Goal: Task Accomplishment & Management: Complete application form

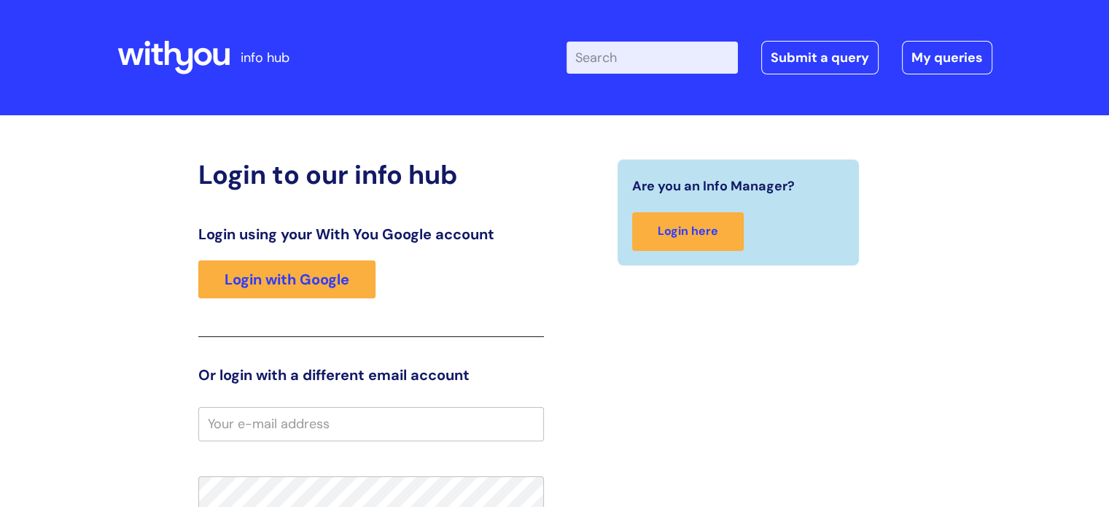
click at [599, 60] on input "Enter your search term here..." at bounding box center [651, 58] width 171 height 32
paste input "dihydrocodeine"
type input "dihydrocodeine"
click button "Search" at bounding box center [0, 0] width 0 height 0
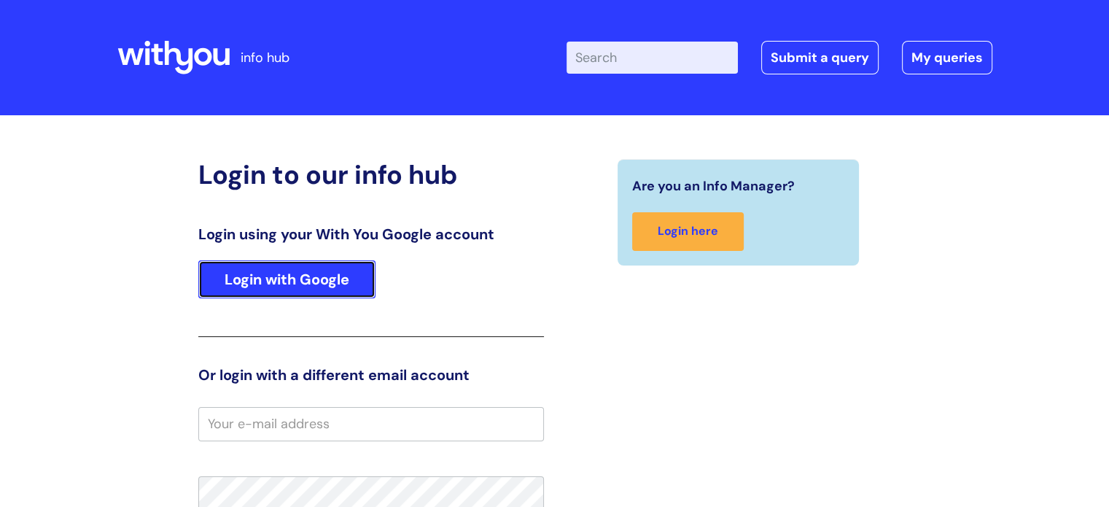
click at [343, 294] on link "Login with Google" at bounding box center [286, 279] width 177 height 38
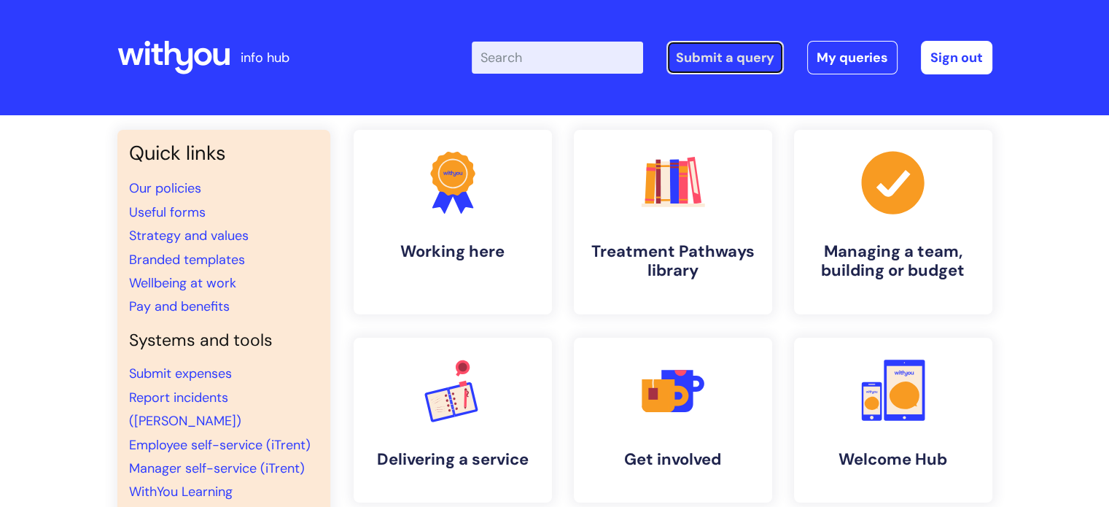
click at [761, 61] on link "Submit a query" at bounding box center [724, 58] width 117 height 34
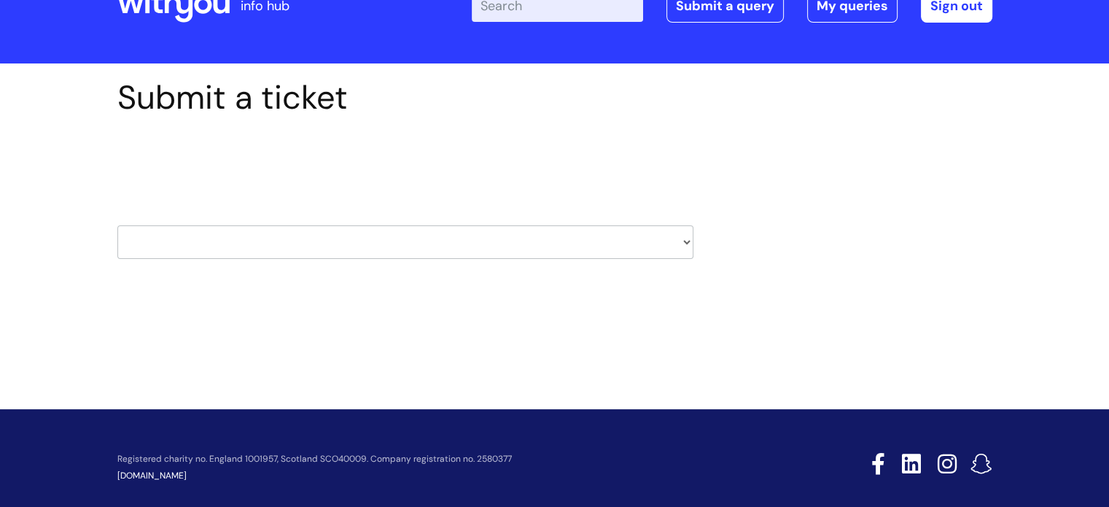
scroll to position [70, 0]
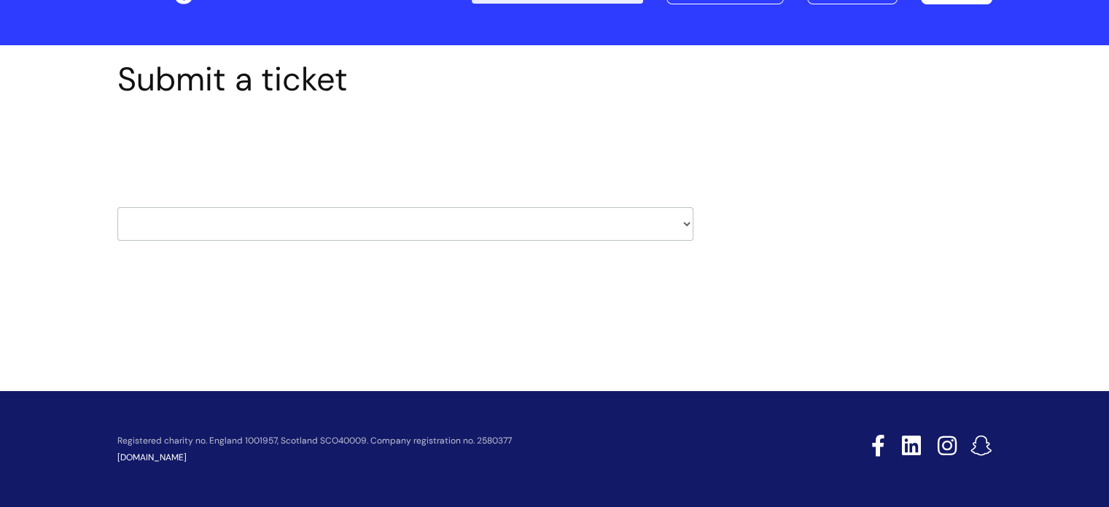
click at [356, 227] on select "HR / People IT and Support Clinical Drug Alerts Finance Accounts Data Support T…" at bounding box center [405, 224] width 576 height 34
select select "it_and_support"
click at [117, 207] on select "HR / People IT and Support Clinical Drug Alerts Finance Accounts Data Support T…" at bounding box center [405, 224] width 576 height 34
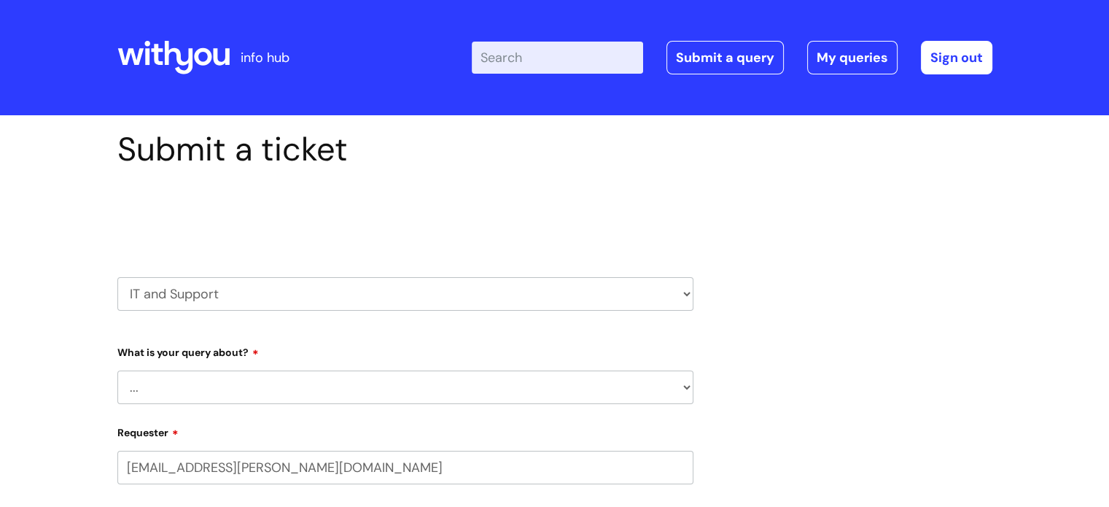
select select "80004418201"
click at [318, 316] on div "Select issue type HR / People IT and Support Clinical Drug Alerts Finance Accou…" at bounding box center [405, 257] width 576 height 152
click at [305, 380] on select "... Mobile Phone Reset & MFA Accounts, Starters and Leavers IT Hardware issue I…" at bounding box center [405, 387] width 576 height 34
click at [117, 370] on select "... Mobile Phone Reset & MFA Accounts, Starters and Leavers IT Hardware issue I…" at bounding box center [405, 387] width 576 height 34
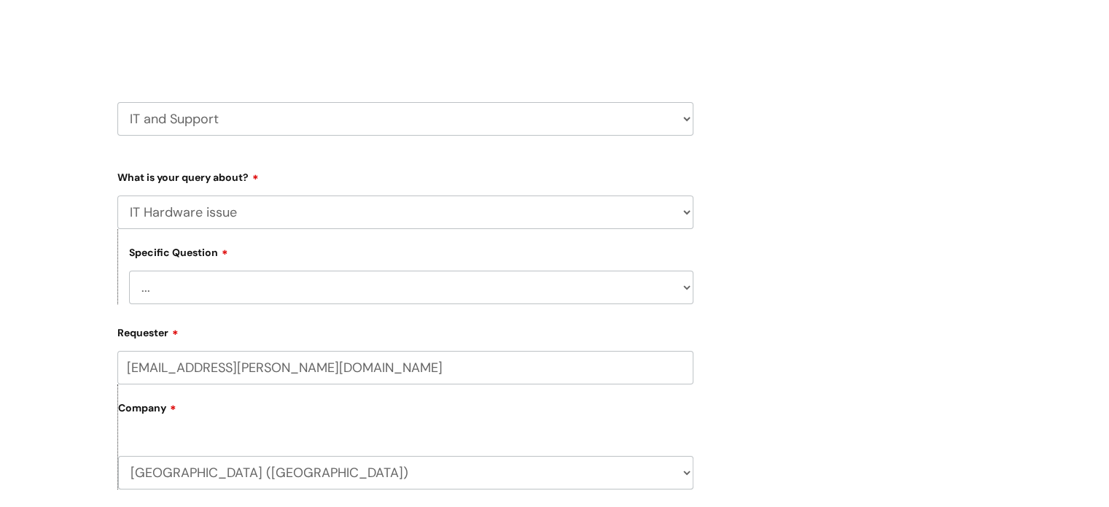
scroll to position [176, 0]
click at [271, 209] on select "... Mobile Phone Reset & MFA Accounts, Starters and Leavers IT Hardware issue I…" at bounding box center [405, 211] width 576 height 34
select select "Something Else"
click at [117, 194] on select "... Mobile Phone Reset & MFA Accounts, Starters and Leavers IT Hardware issue I…" at bounding box center [405, 211] width 576 height 34
click at [233, 295] on select "... My problem is not listed" at bounding box center [411, 286] width 564 height 34
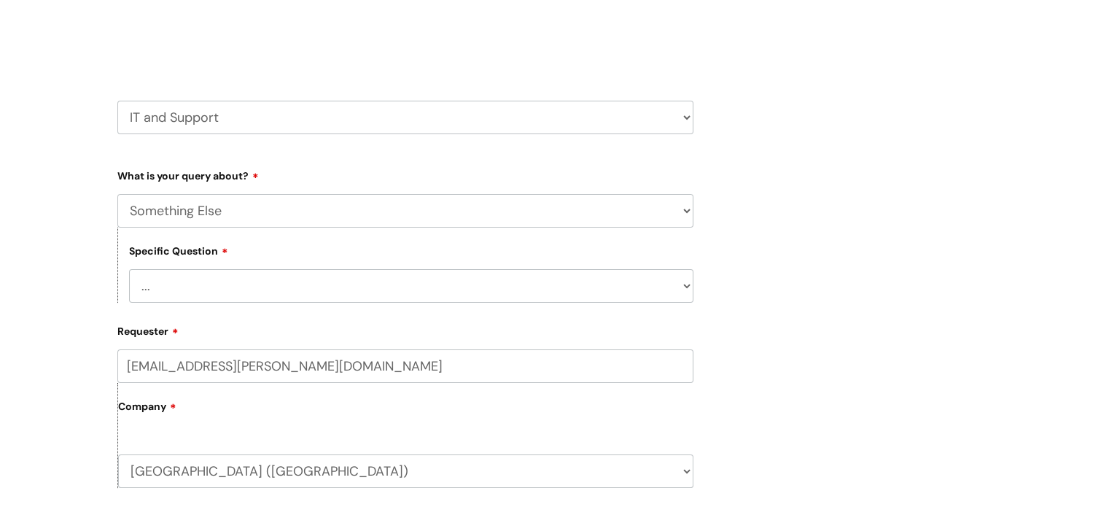
click at [232, 351] on input "grace.cooper@wearewithyou.org.uk" at bounding box center [405, 366] width 576 height 34
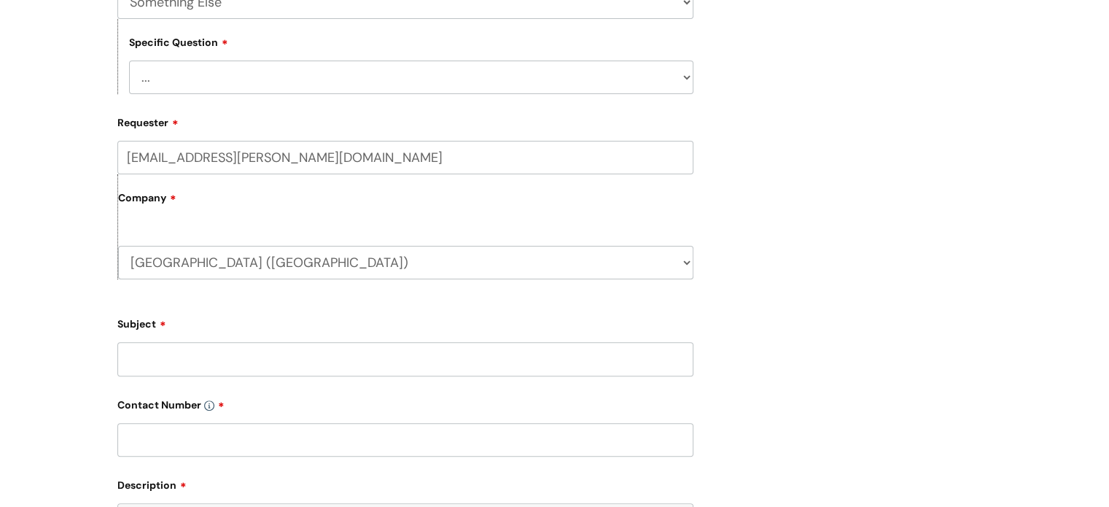
click at [256, 362] on input "Subject" at bounding box center [405, 359] width 576 height 34
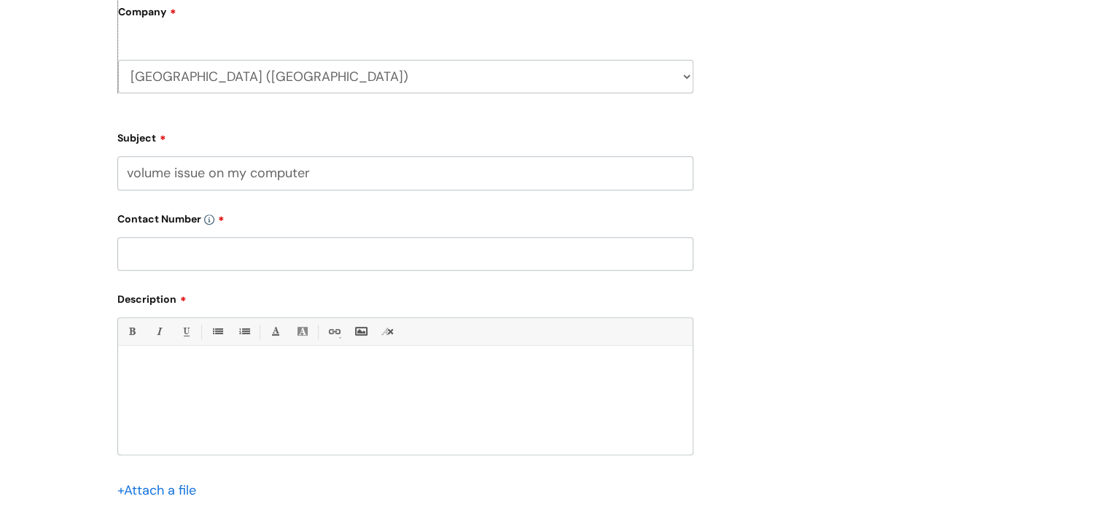
scroll to position [574, 0]
type input "volume issue on my computer"
click at [219, 352] on div at bounding box center [405, 401] width 574 height 101
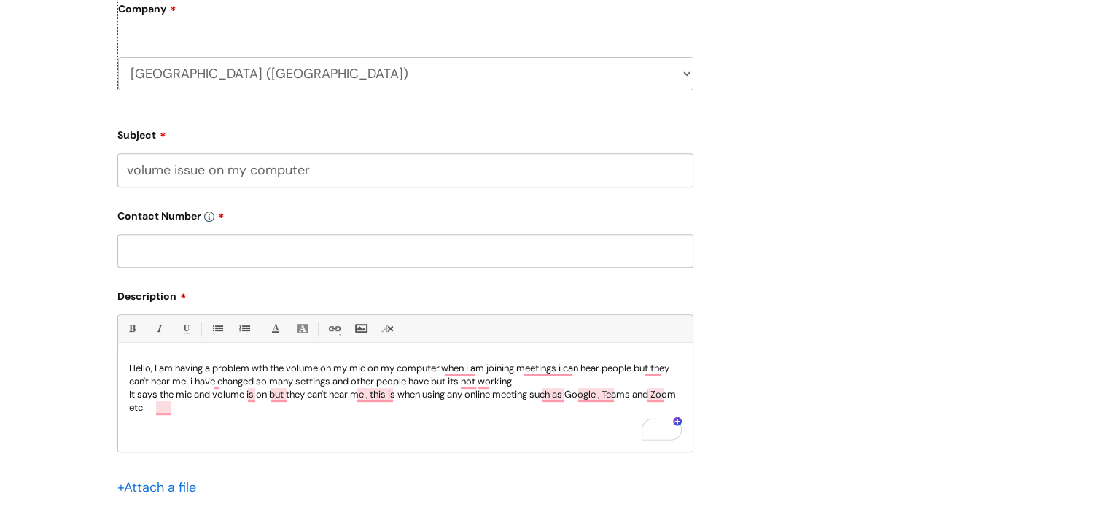
click at [371, 230] on div "Contact Number" at bounding box center [405, 235] width 576 height 65
click at [363, 241] on input "text" at bounding box center [405, 251] width 576 height 34
paste input "07971586233"
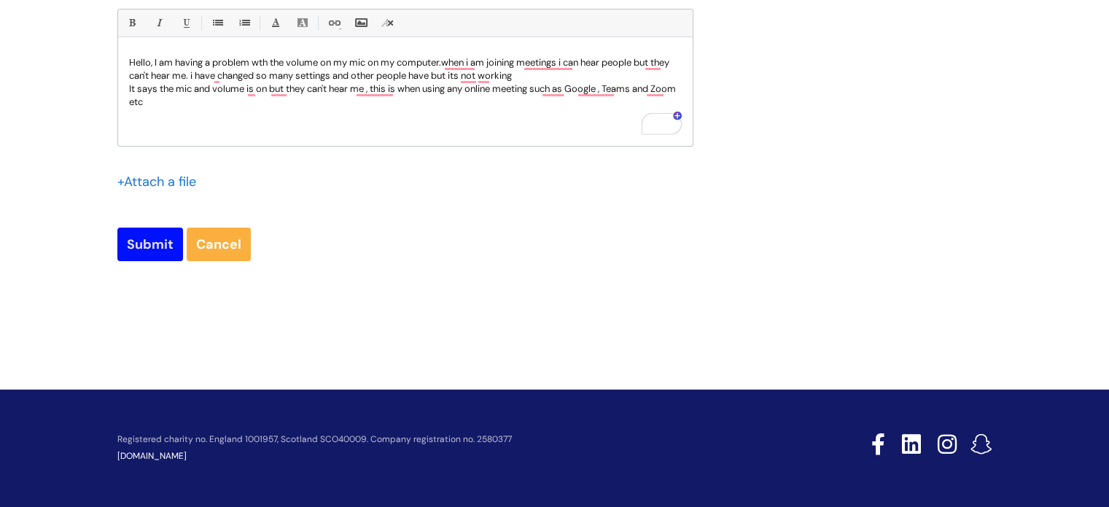
type input "07971586233"
click at [160, 245] on input "Submit" at bounding box center [150, 244] width 66 height 34
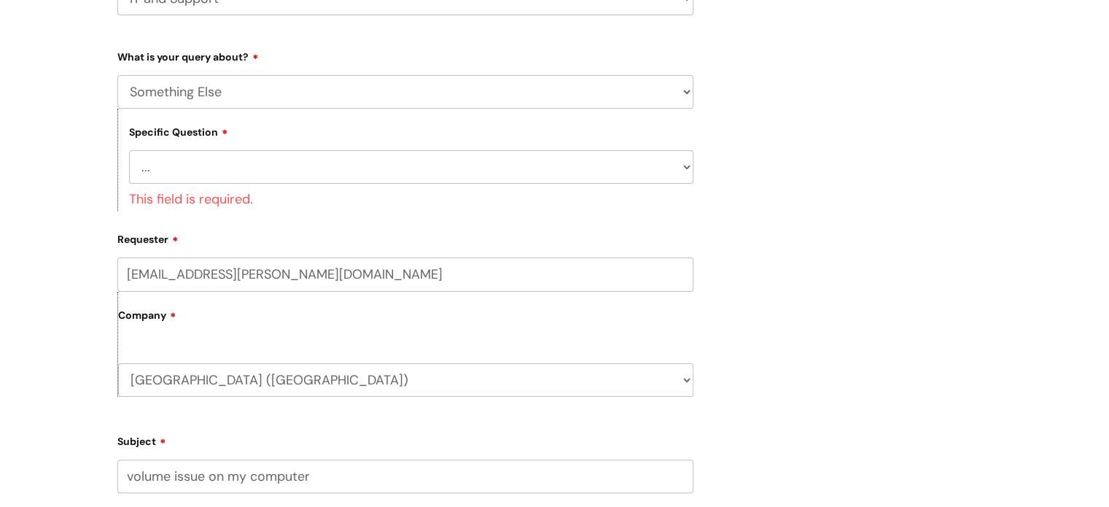
scroll to position [295, 0]
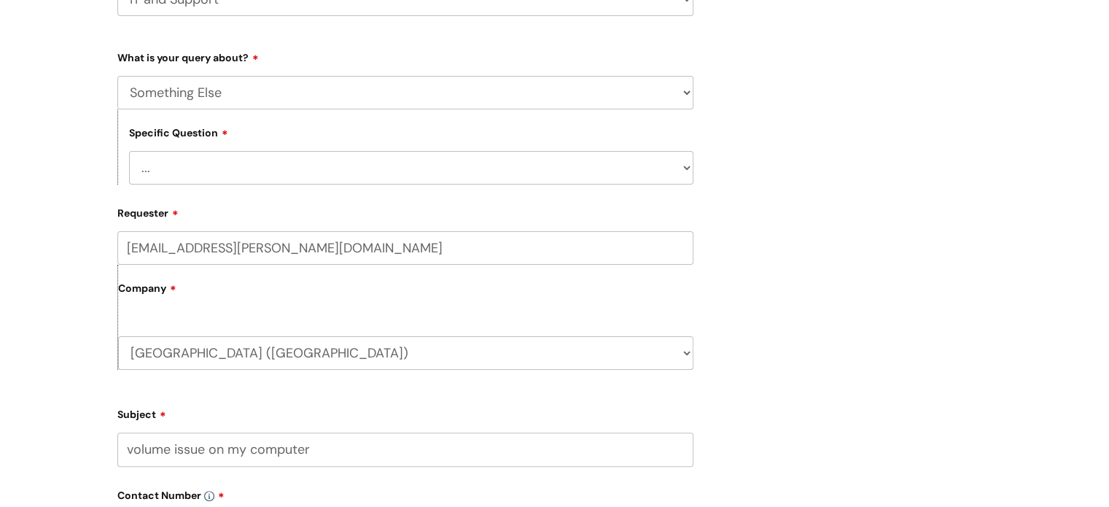
click at [244, 166] on select "... My problem is not listed" at bounding box center [411, 168] width 564 height 34
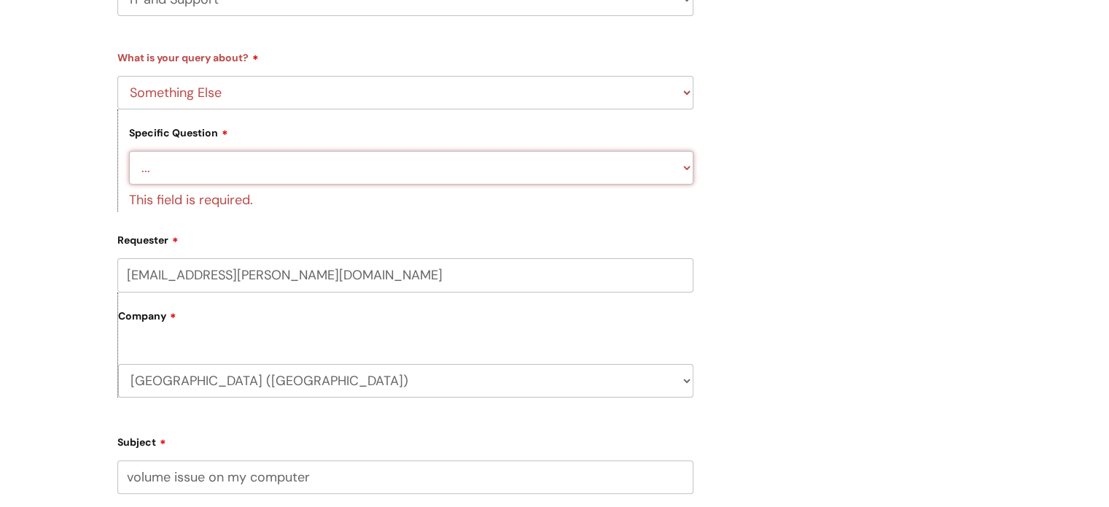
select select "My problem is not listed"
click at [129, 151] on select "... My problem is not listed" at bounding box center [411, 168] width 564 height 34
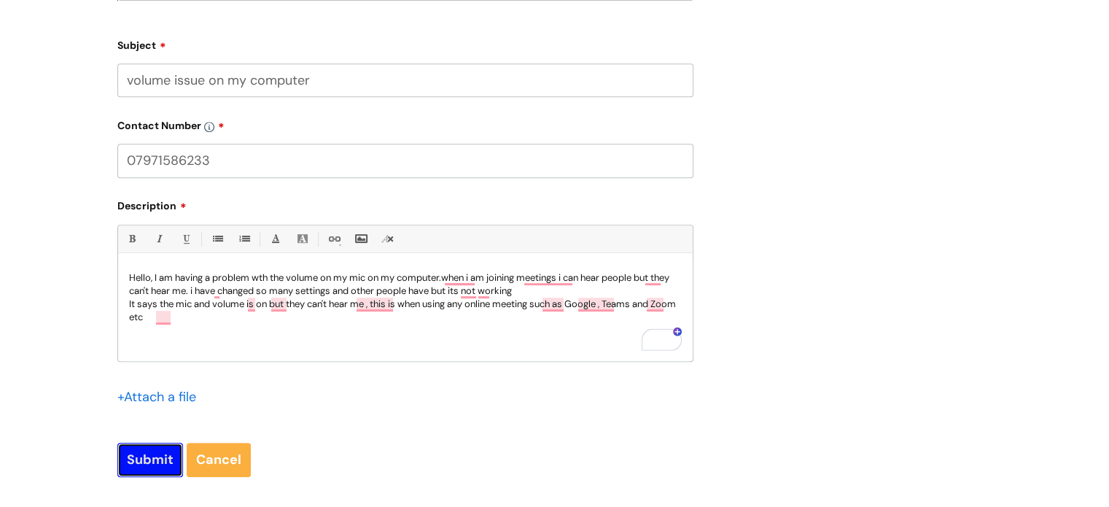
click at [147, 456] on input "Submit" at bounding box center [150, 459] width 66 height 34
type input "Please Wait..."
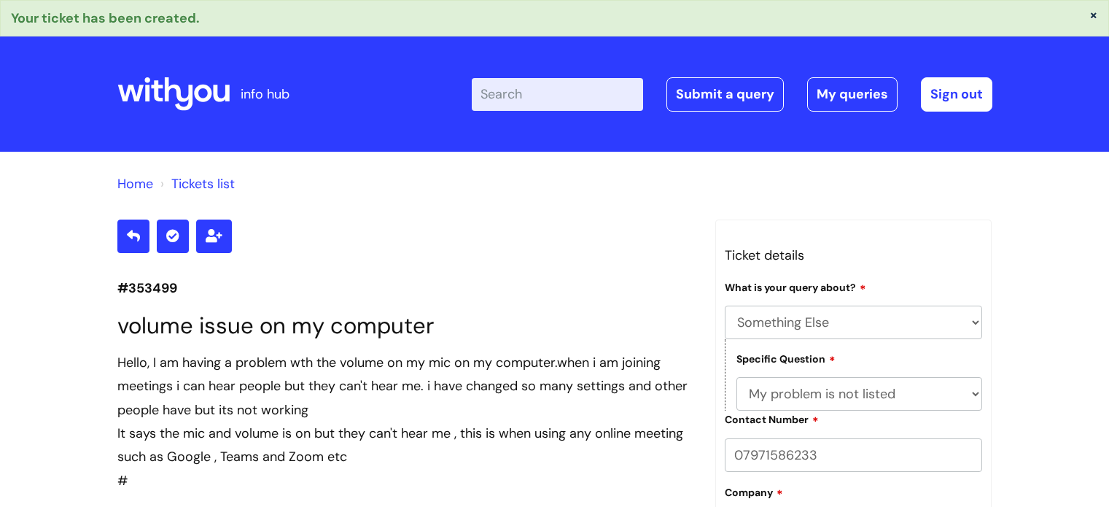
select select "Something Else"
select select "My problem is not listed"
click at [836, 104] on link "My queries" at bounding box center [852, 94] width 90 height 34
